Goal: Check status: Check status

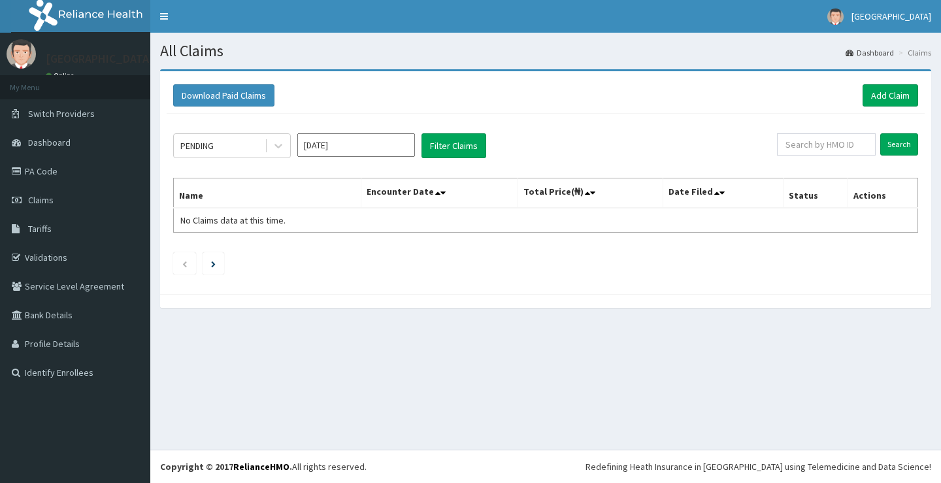
click at [49, 235] on link "Tariffs" at bounding box center [75, 228] width 150 height 29
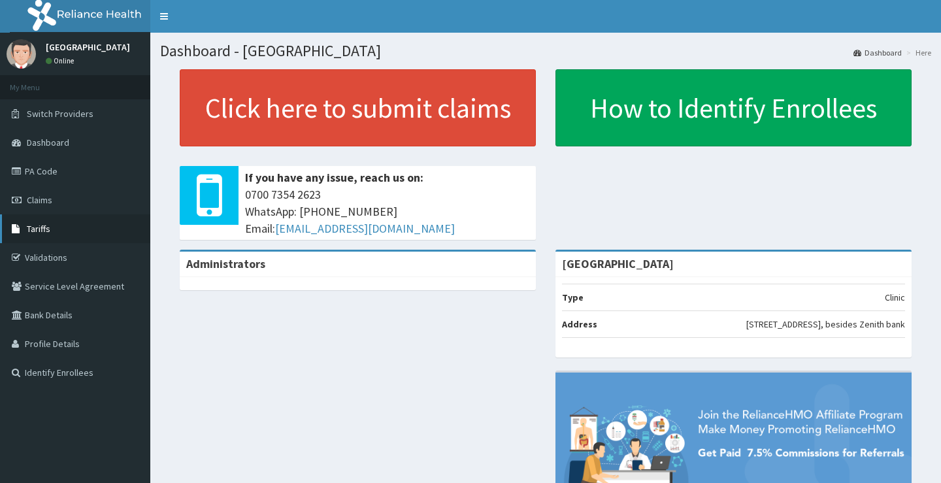
click at [31, 227] on span "Tariffs" at bounding box center [39, 229] width 24 height 12
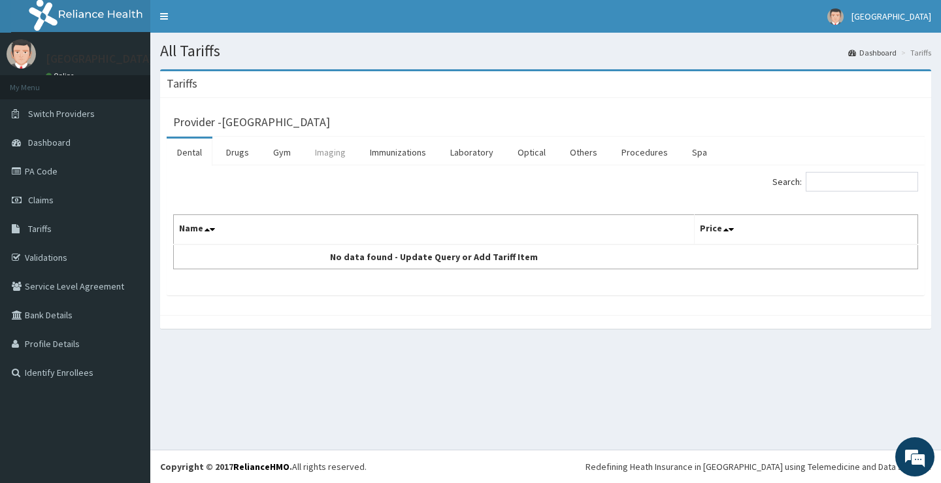
click at [324, 160] on link "Imaging" at bounding box center [330, 152] width 52 height 27
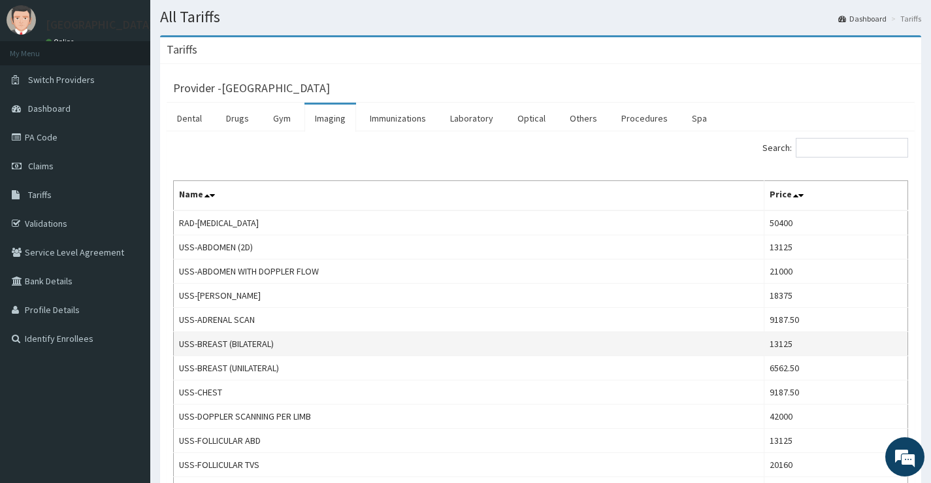
scroll to position [65, 0]
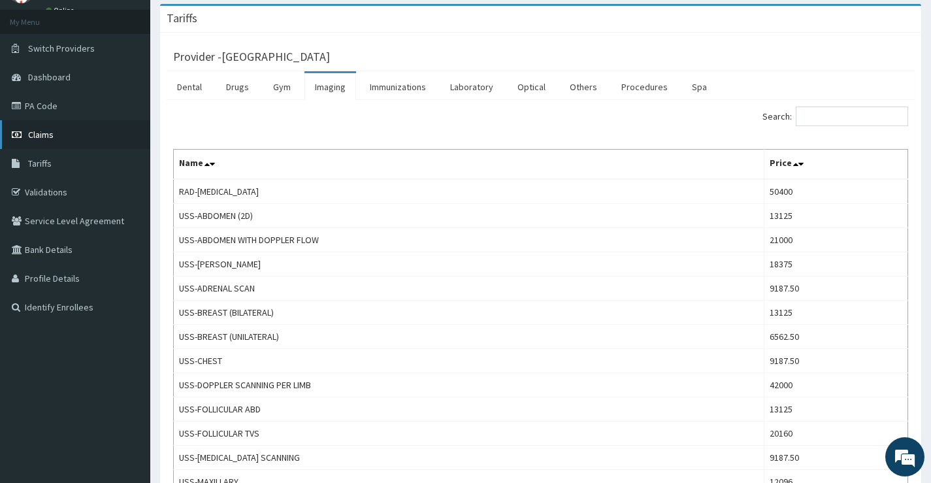
click at [31, 137] on span "Claims" at bounding box center [40, 135] width 25 height 12
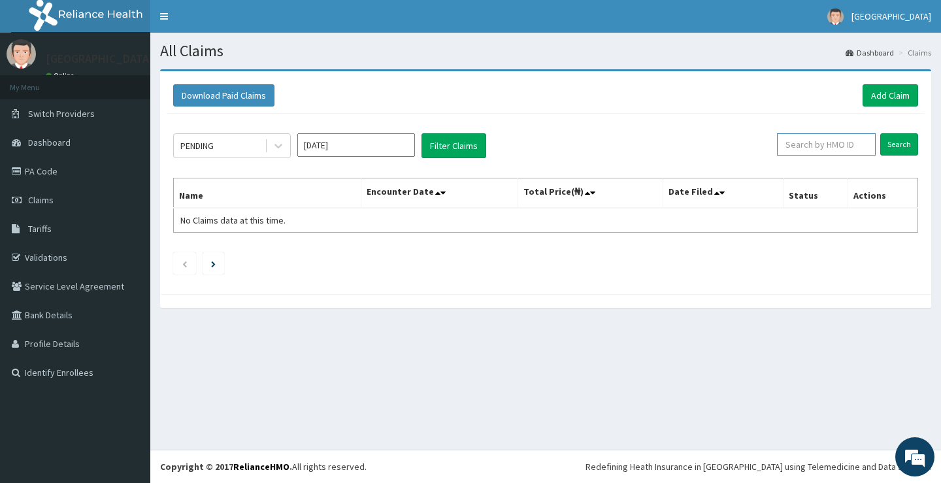
click at [838, 150] on input "text" at bounding box center [826, 144] width 99 height 22
paste input "PPY/10276/A"
type input "PPY/10276/A"
click at [278, 140] on icon at bounding box center [278, 145] width 13 height 13
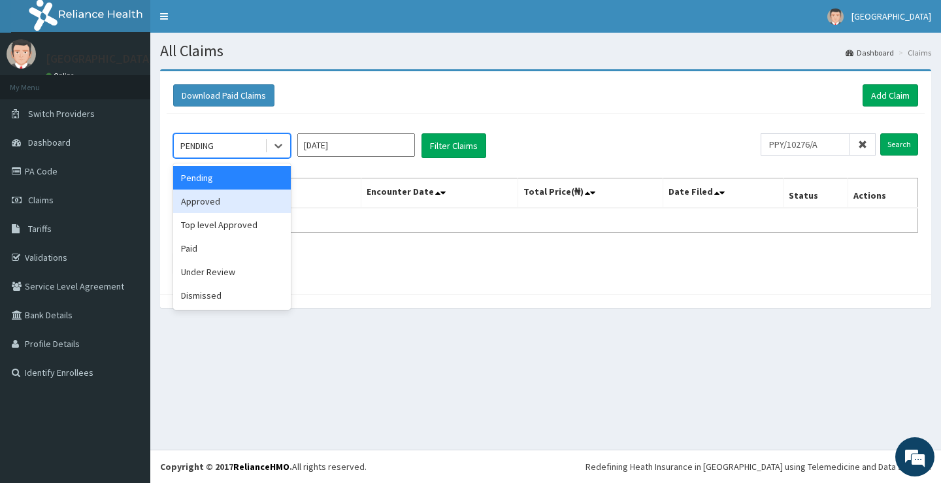
click at [204, 203] on div "Approved" at bounding box center [232, 201] width 118 height 24
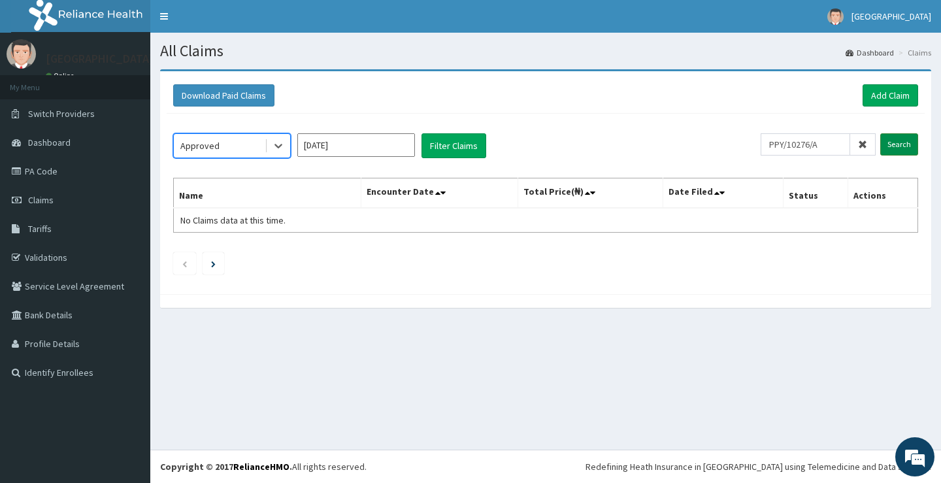
click at [897, 152] on input "Search" at bounding box center [899, 144] width 38 height 22
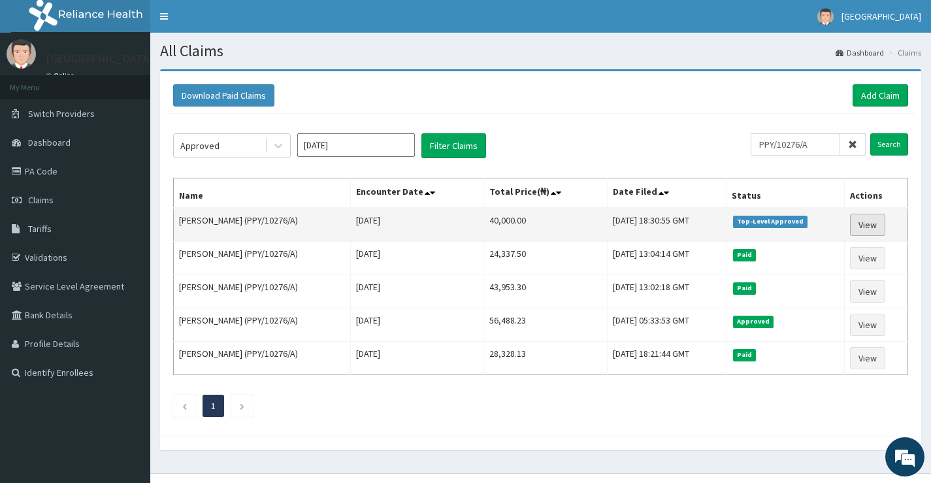
click at [870, 228] on link "View" at bounding box center [867, 225] width 35 height 22
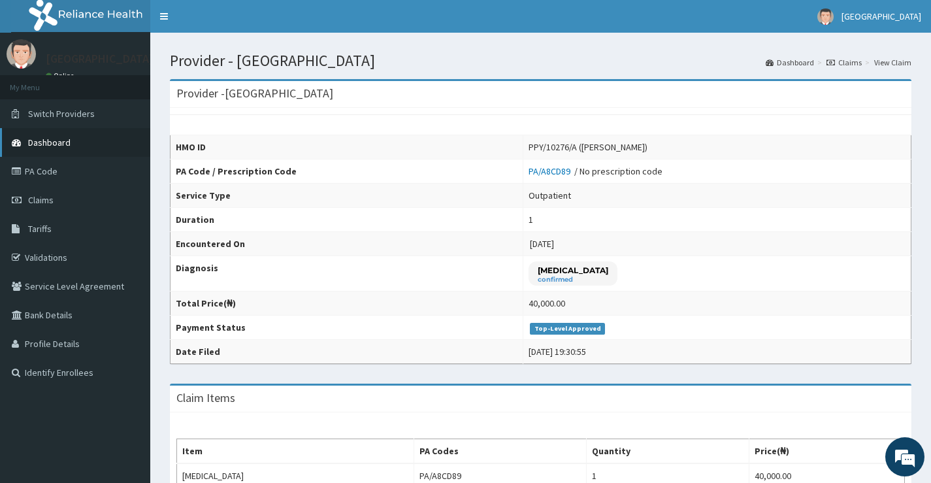
click at [47, 147] on span "Dashboard" at bounding box center [49, 143] width 42 height 12
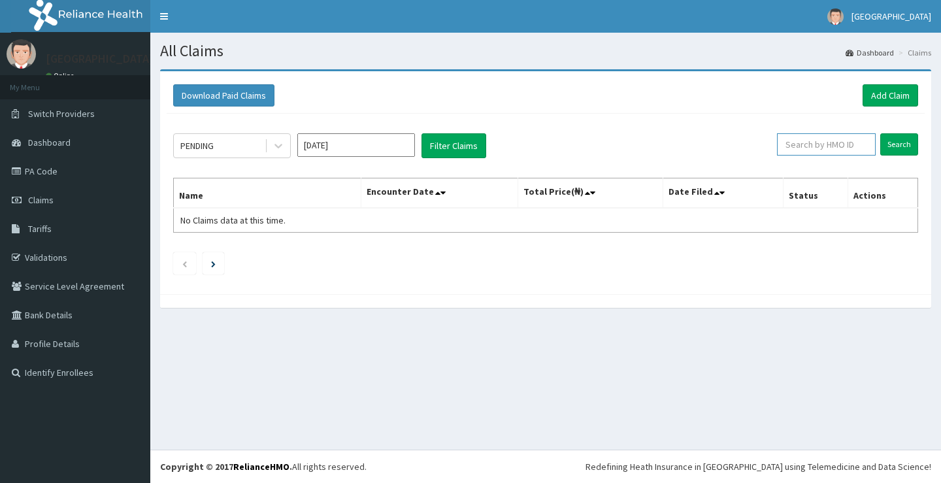
click at [823, 143] on input "text" at bounding box center [826, 144] width 99 height 22
paste input "PPY/10292/B"
type input "PPY/10292/B"
click at [905, 141] on input "Search" at bounding box center [899, 144] width 38 height 22
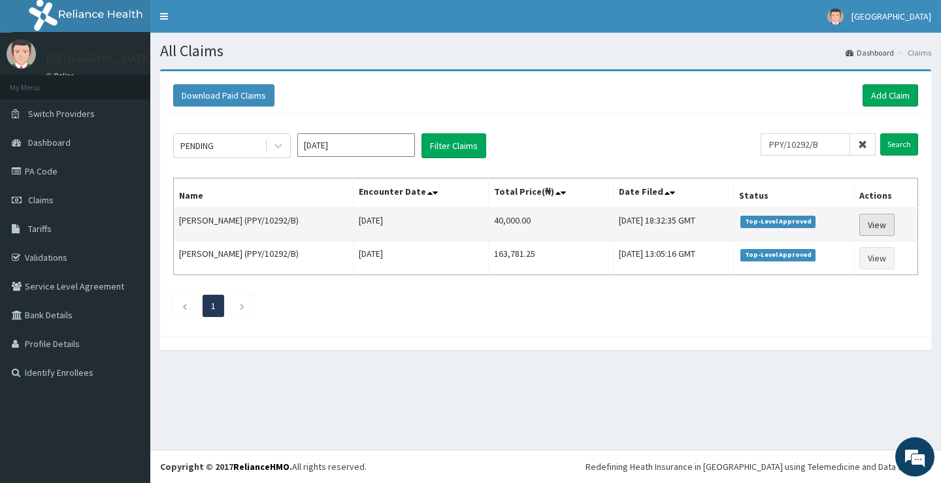
click at [879, 224] on link "View" at bounding box center [876, 225] width 35 height 22
